Goal: Task Accomplishment & Management: Manage account settings

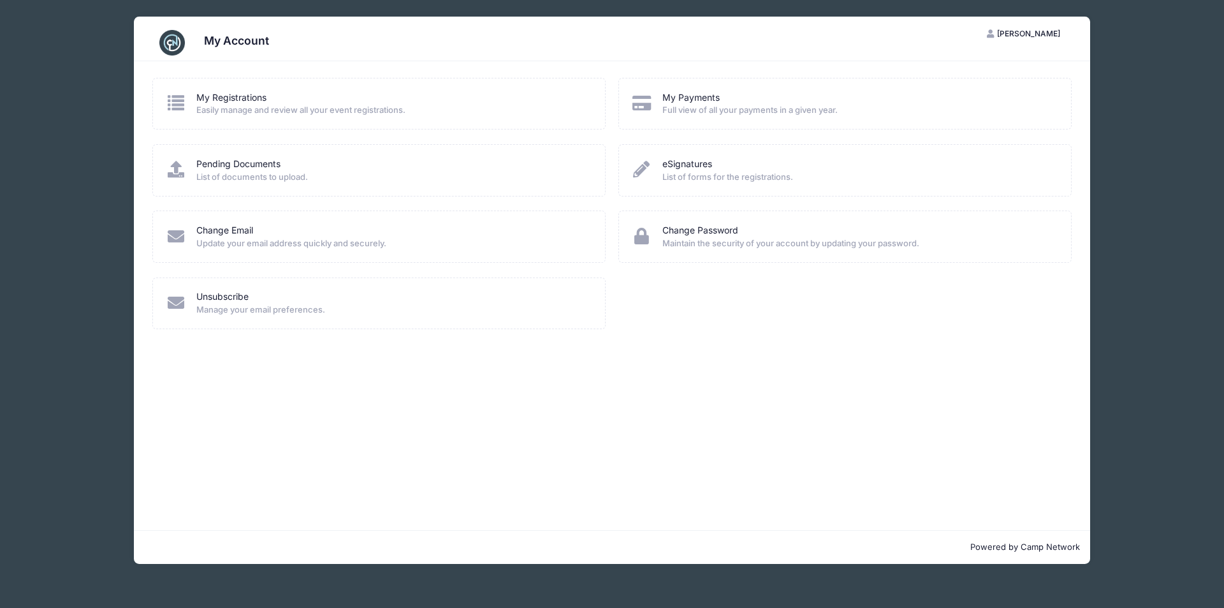
click at [803, 110] on span "Full view of all your payments in a given year." at bounding box center [858, 110] width 392 height 13
click at [703, 96] on link "My Payments" at bounding box center [690, 97] width 57 height 13
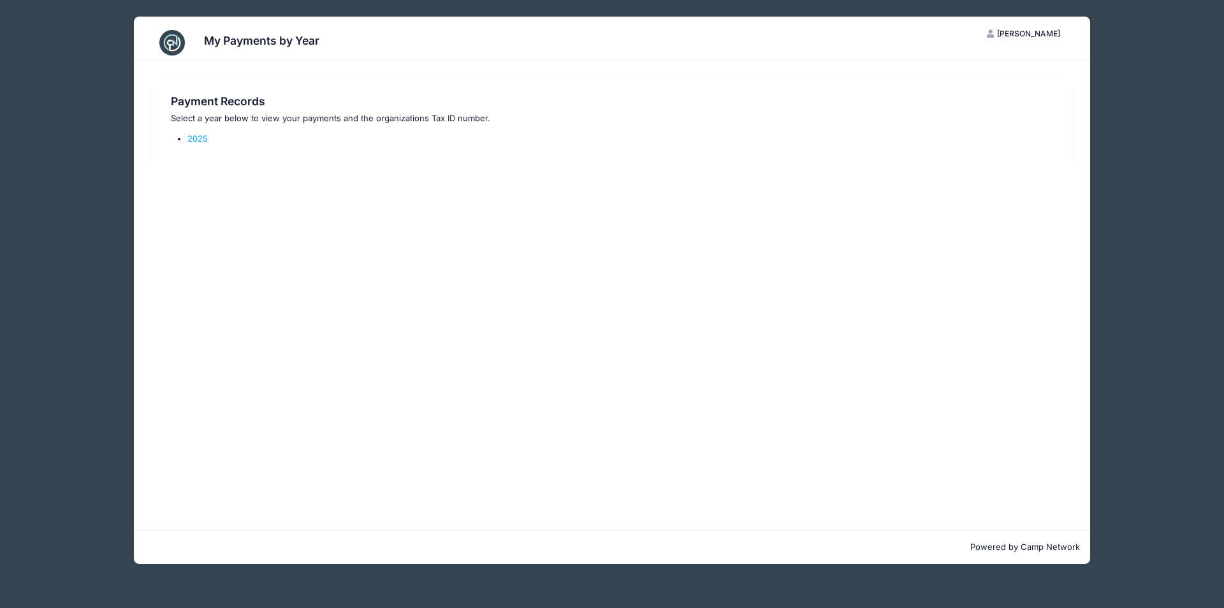
click at [199, 144] on li "2025" at bounding box center [619, 139] width 865 height 13
click at [198, 138] on link "2025" at bounding box center [197, 138] width 20 height 10
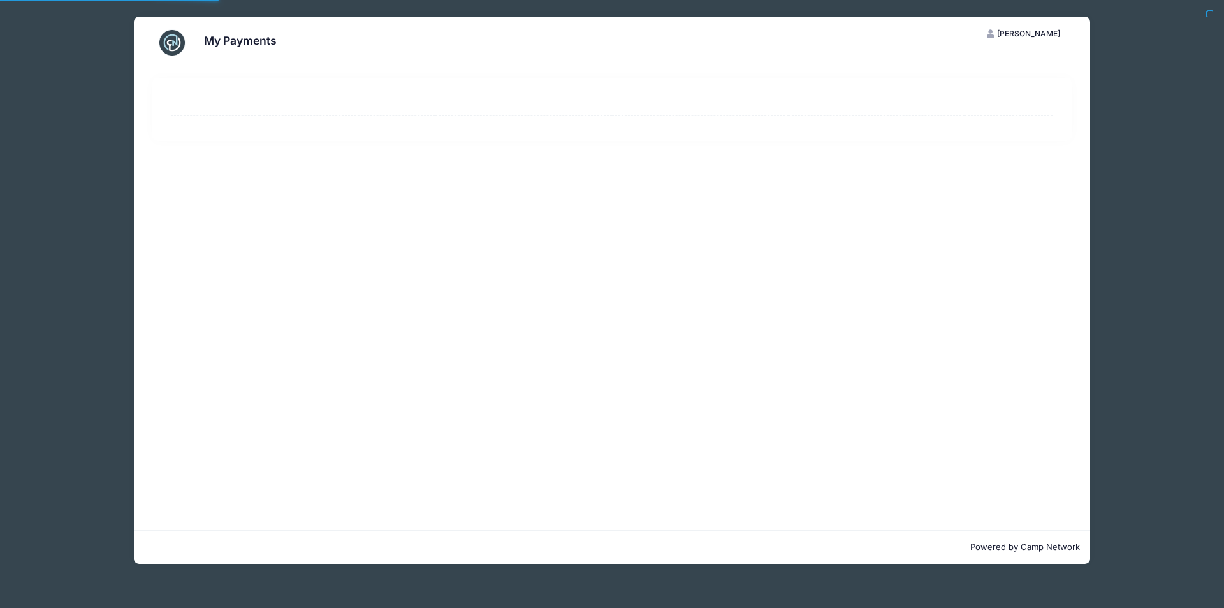
select select "10"
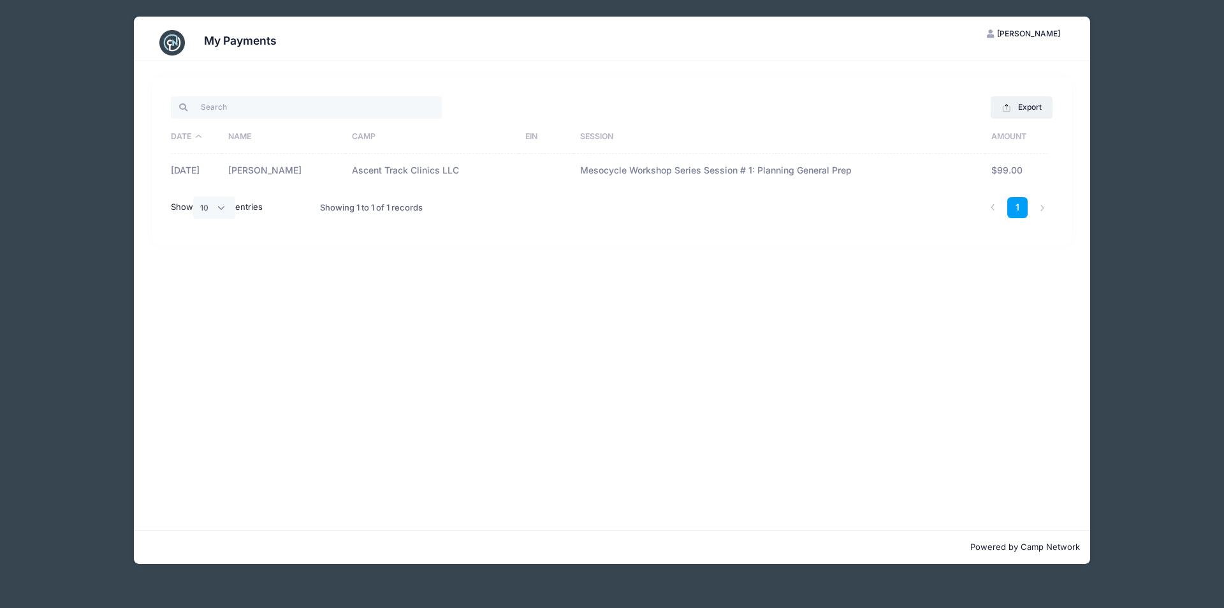
click at [284, 171] on td "[PERSON_NAME]" at bounding box center [284, 171] width 124 height 34
click at [1030, 103] on button "Export" at bounding box center [1022, 107] width 62 height 22
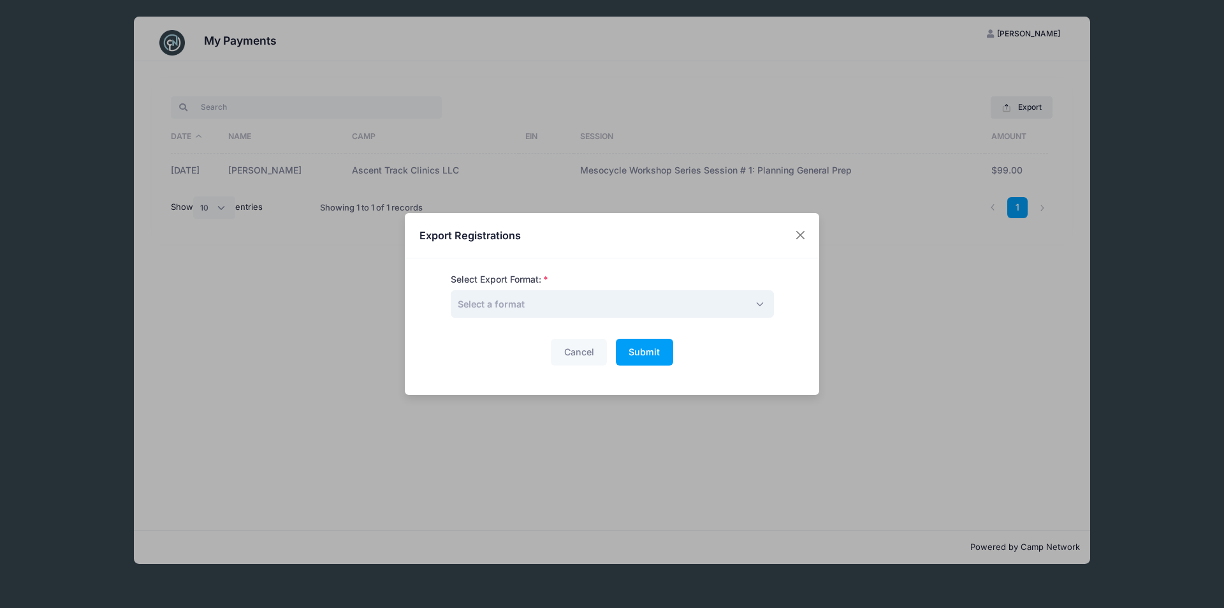
click at [752, 305] on span "Select a format" at bounding box center [612, 303] width 323 height 27
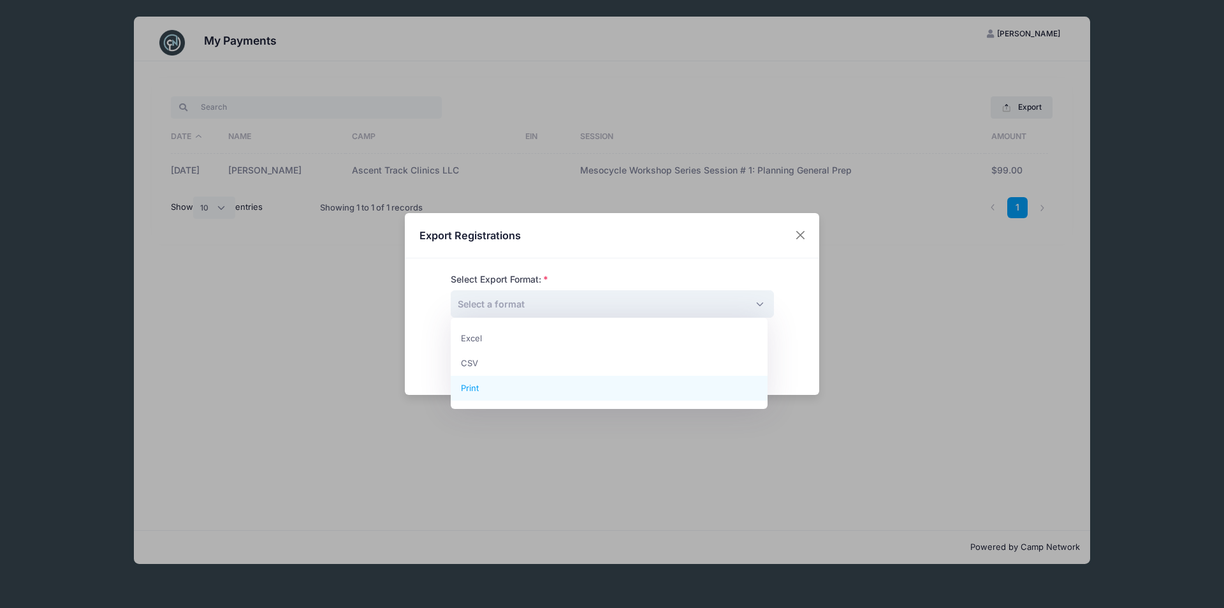
select select "print"
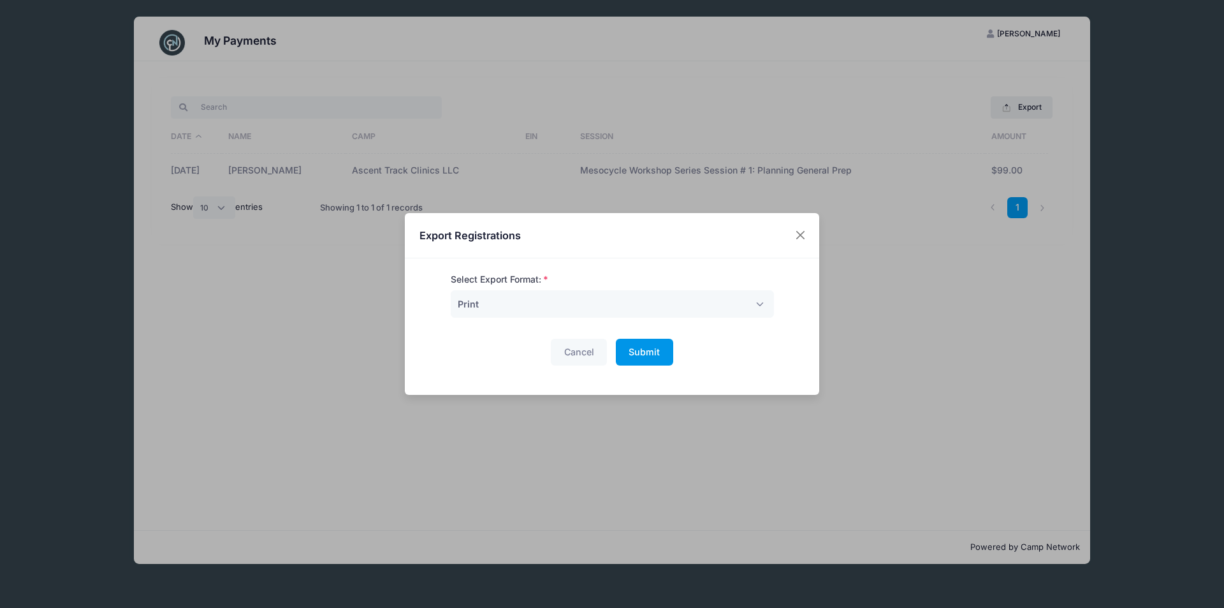
click at [634, 347] on span "Submit" at bounding box center [644, 351] width 31 height 11
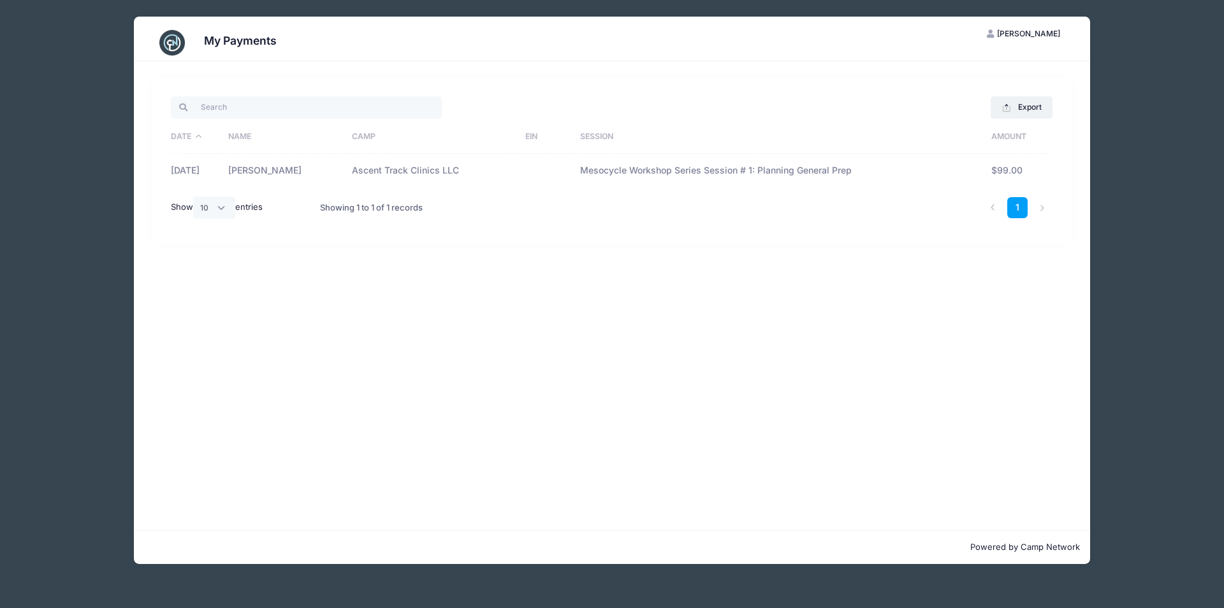
click at [1160, 346] on div "My Payments NY [PERSON_NAME] My Account Logout Export Excel CSV Print Date Name…" at bounding box center [612, 290] width 1148 height 580
click at [1042, 31] on span "[PERSON_NAME]" at bounding box center [1028, 34] width 63 height 10
click at [1105, 133] on div "My Payments NY [PERSON_NAME] My Account Logout Export Excel CSV Print Date Name…" at bounding box center [612, 290] width 1148 height 580
click at [1045, 207] on li at bounding box center [1042, 207] width 21 height 21
click at [1044, 38] on span "[PERSON_NAME]" at bounding box center [1028, 34] width 63 height 10
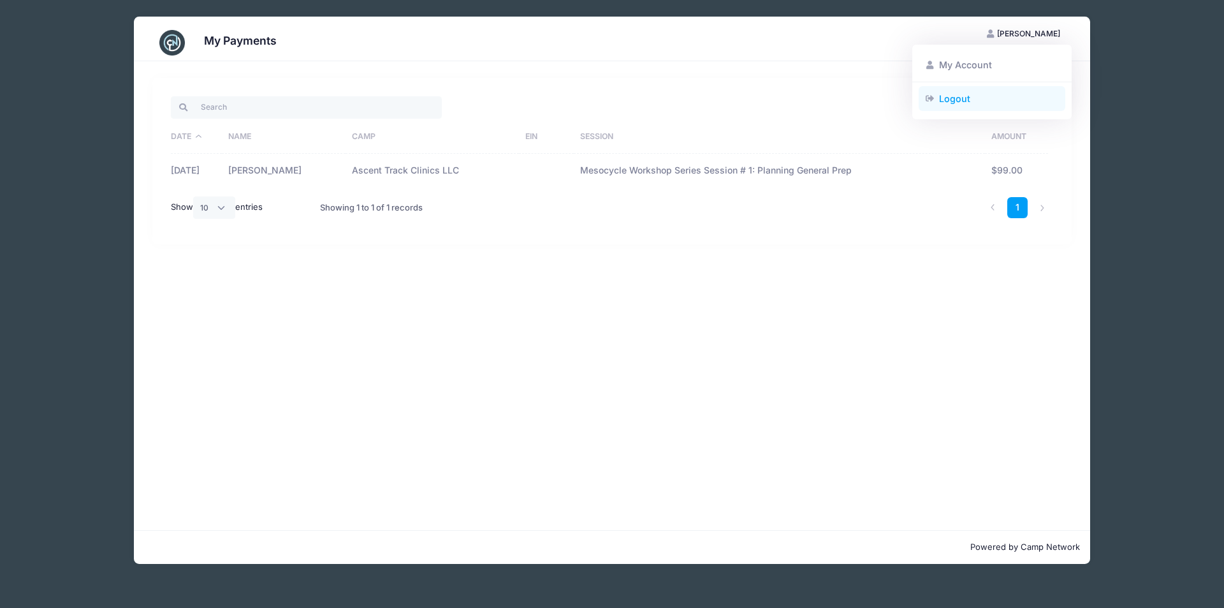
click at [949, 98] on link "Logout" at bounding box center [992, 98] width 147 height 24
